Goal: Information Seeking & Learning: Learn about a topic

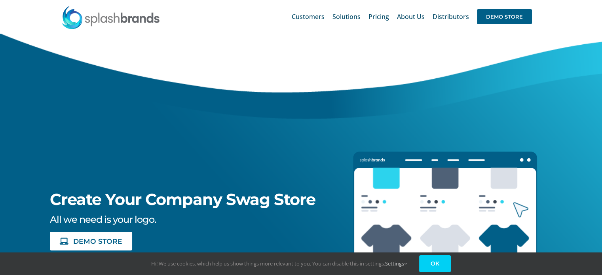
click at [443, 267] on link "OK" at bounding box center [435, 263] width 32 height 17
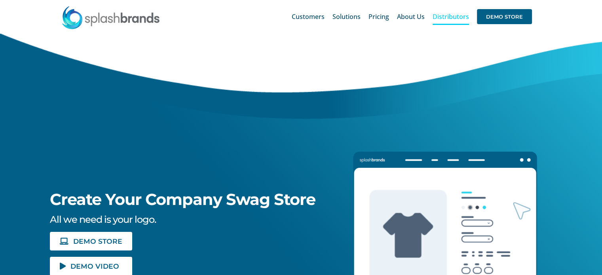
click at [449, 18] on span "Distributors" at bounding box center [451, 16] width 36 height 6
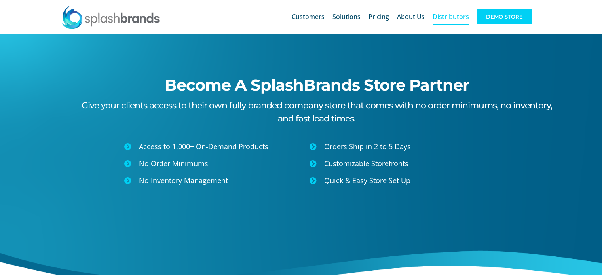
click at [493, 20] on span "DEMO STORE" at bounding box center [504, 16] width 55 height 15
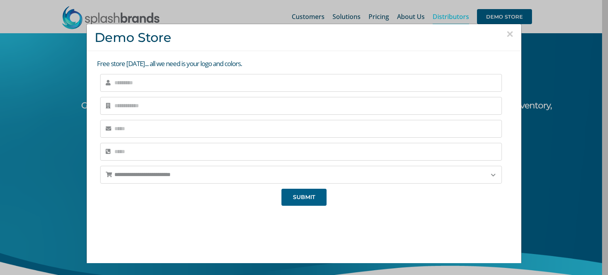
click at [506, 34] on button "×" at bounding box center [509, 34] width 7 height 12
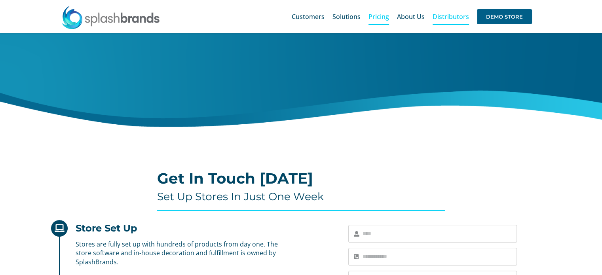
scroll to position [127, 0]
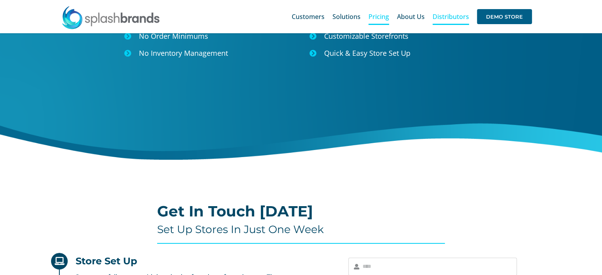
click at [383, 17] on span "Pricing" at bounding box center [379, 16] width 21 height 6
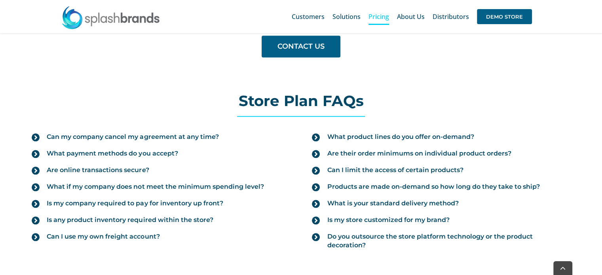
scroll to position [838, 0]
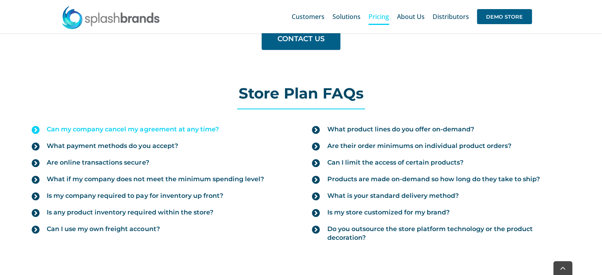
click at [144, 127] on span "Can my company cancel my agreement at any time?" at bounding box center [133, 129] width 172 height 9
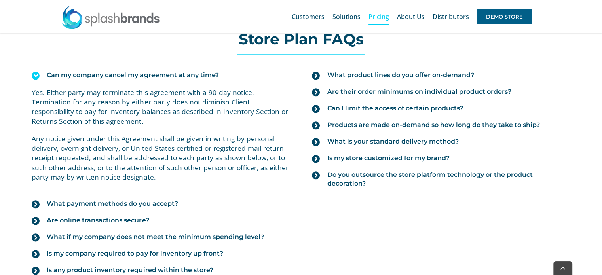
scroll to position [957, 0]
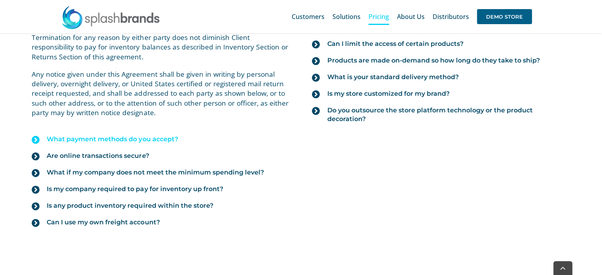
click at [150, 137] on span "What payment methods do you accept?" at bounding box center [112, 139] width 131 height 9
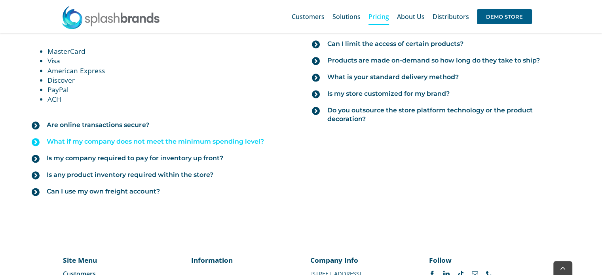
click at [226, 139] on span "What if my company does not meet the minimum spending level?" at bounding box center [155, 141] width 217 height 9
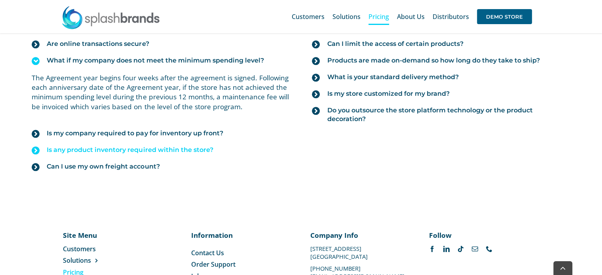
click at [108, 148] on span "Is any product inventory required within the store?" at bounding box center [130, 150] width 166 height 9
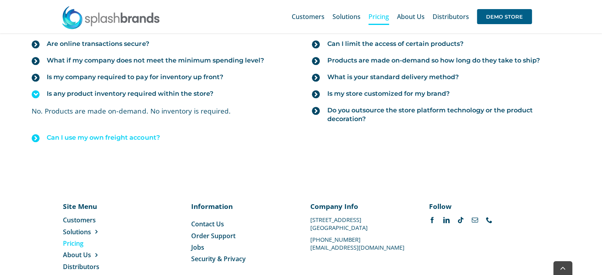
click at [119, 137] on span "Can I use my own freight account?" at bounding box center [103, 137] width 113 height 9
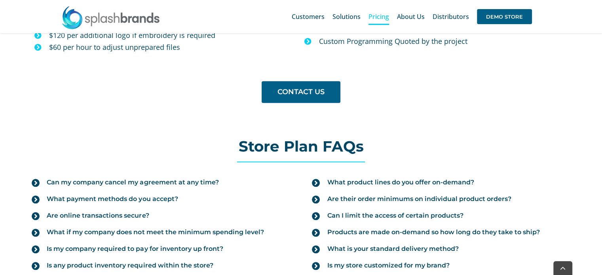
scroll to position [838, 0]
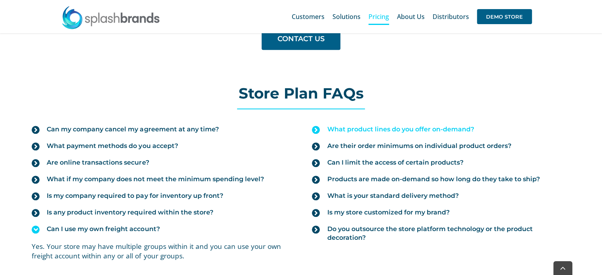
click at [441, 127] on span "What product lines do you offer on-demand?" at bounding box center [400, 129] width 147 height 9
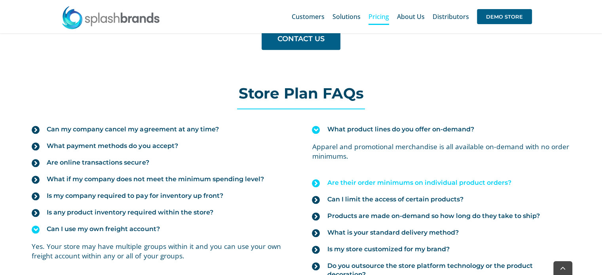
click at [452, 182] on span "Are their order minimums on individual product orders?" at bounding box center [419, 183] width 184 height 9
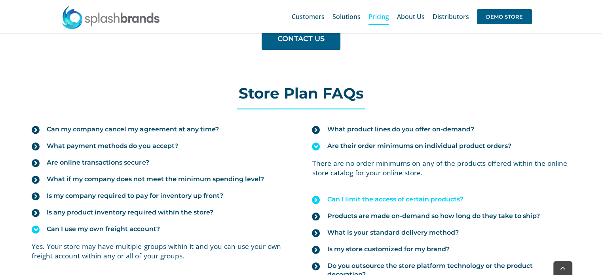
click at [423, 198] on span "Can I limit the access of certain products?" at bounding box center [395, 199] width 136 height 9
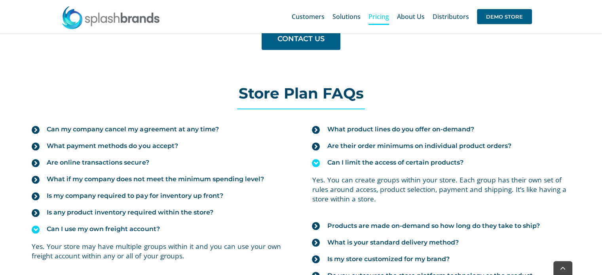
scroll to position [918, 0]
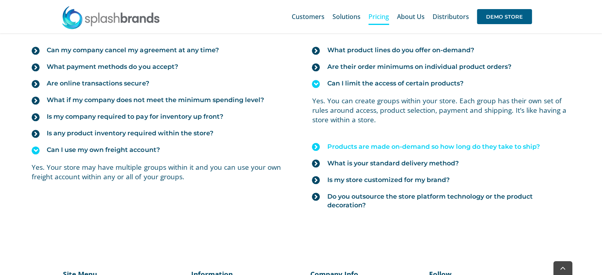
click at [398, 145] on span "Products are made on-demand so how long do they take to ship?" at bounding box center [433, 147] width 213 height 9
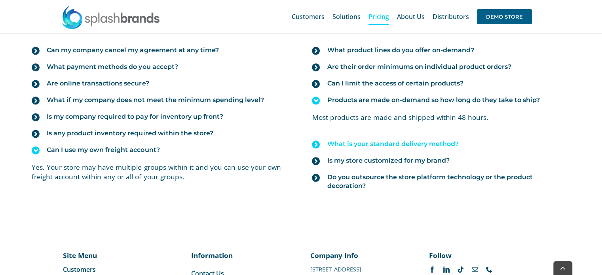
click at [412, 143] on span "What is your standard delivery method?" at bounding box center [392, 144] width 131 height 9
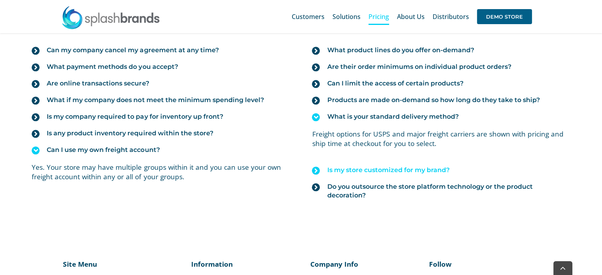
click at [411, 168] on span "Is my store customized for my brand?" at bounding box center [388, 170] width 122 height 9
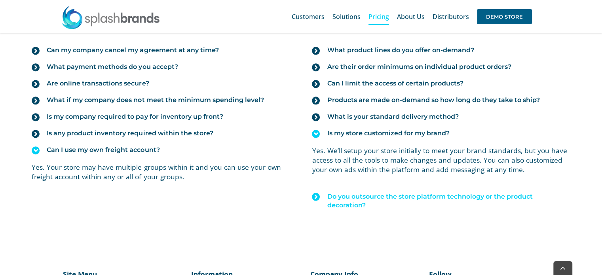
click at [399, 195] on span "Do you outsource the store platform technology or the product decoration?" at bounding box center [448, 200] width 243 height 17
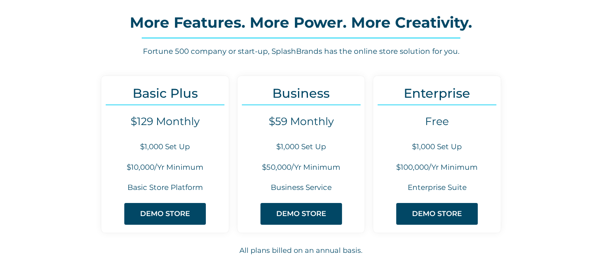
scroll to position [0, 0]
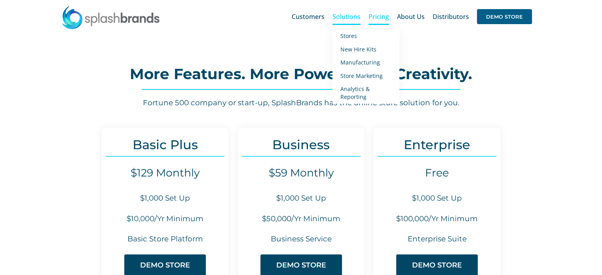
click at [345, 14] on span "Solutions" at bounding box center [347, 16] width 28 height 6
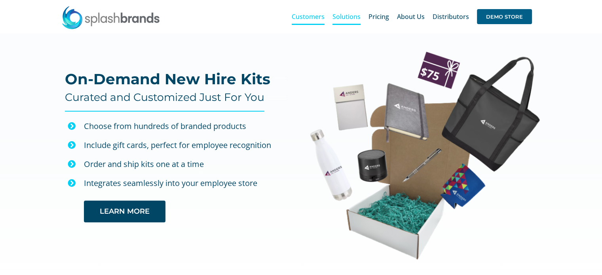
click at [316, 15] on span "Customers" at bounding box center [308, 16] width 33 height 6
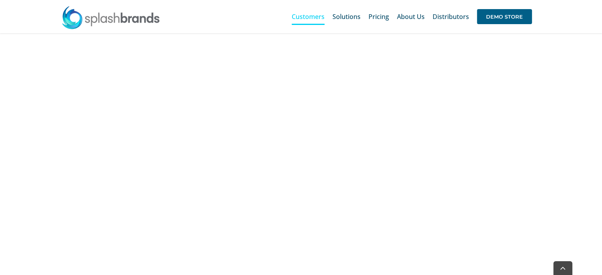
scroll to position [356, 0]
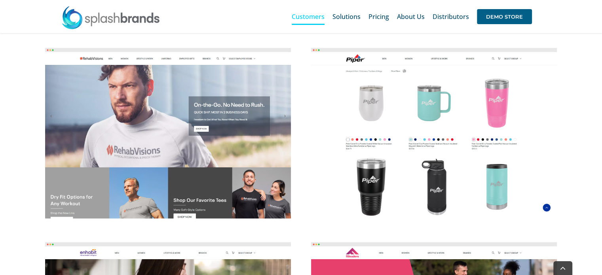
click at [440, 167] on img at bounding box center [434, 133] width 246 height 171
